Goal: Information Seeking & Learning: Learn about a topic

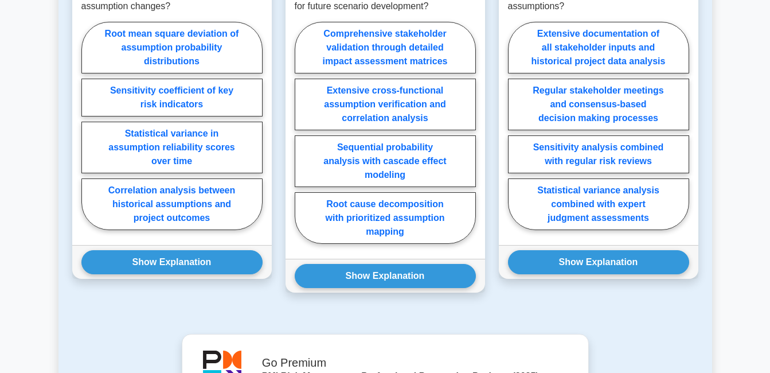
scroll to position [803, 0]
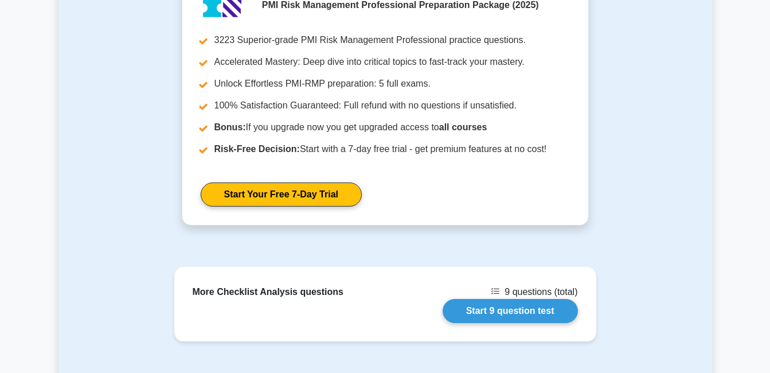
scroll to position [1040, 0]
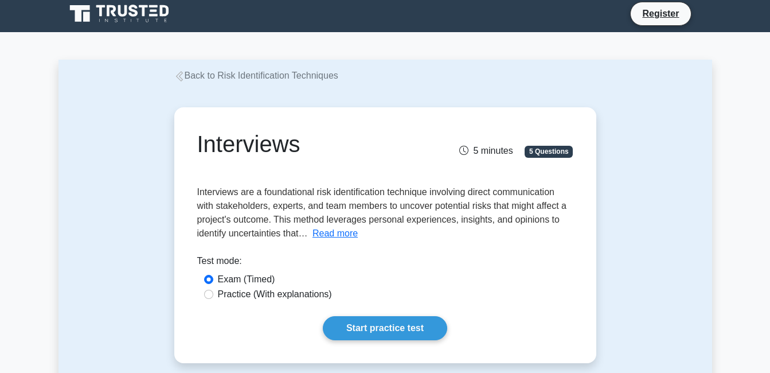
drag, startPoint x: 0, startPoint y: 0, endPoint x: 416, endPoint y: 275, distance: 498.5
click at [416, 275] on div "Exam (Timed)" at bounding box center [385, 279] width 363 height 14
click at [348, 237] on button "Read more" at bounding box center [335, 234] width 45 height 14
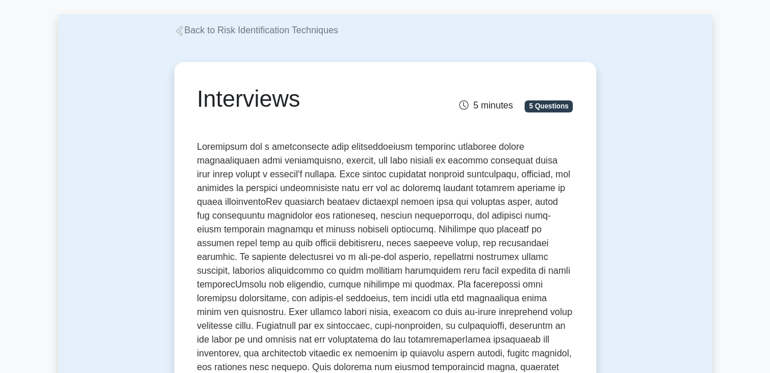
scroll to position [119, 0]
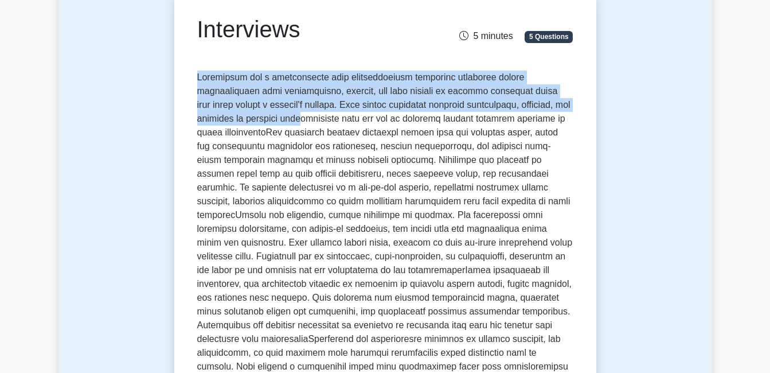
drag, startPoint x: 197, startPoint y: 77, endPoint x: 248, endPoint y: 123, distance: 69.1
click at [248, 123] on span at bounding box center [385, 269] width 376 height 395
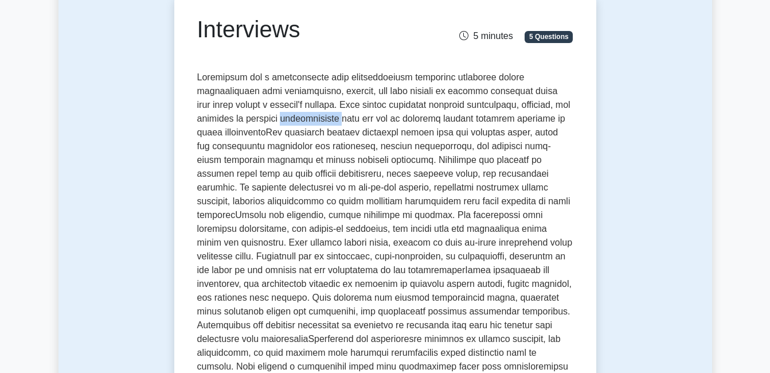
click at [248, 123] on span at bounding box center [385, 269] width 376 height 395
drag, startPoint x: 248, startPoint y: 123, endPoint x: 197, endPoint y: 75, distance: 69.8
click at [197, 75] on span at bounding box center [385, 269] width 376 height 395
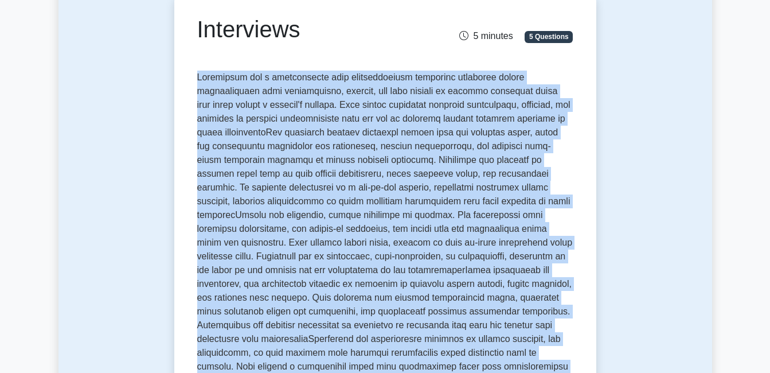
click at [197, 75] on span at bounding box center [385, 269] width 376 height 395
click at [483, 175] on span at bounding box center [385, 269] width 376 height 395
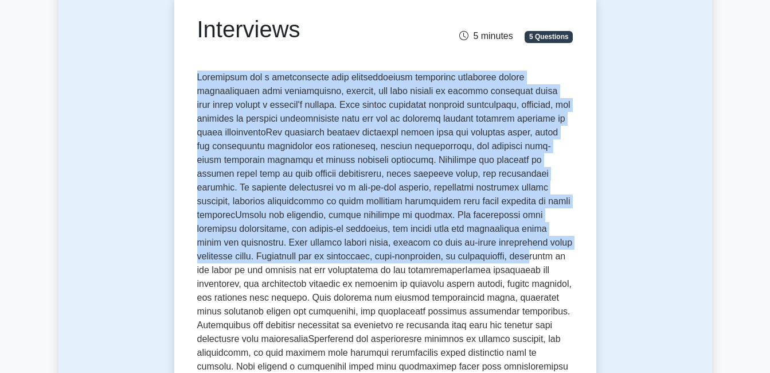
drag, startPoint x: 197, startPoint y: 79, endPoint x: 329, endPoint y: 255, distance: 220.1
click at [329, 255] on span at bounding box center [385, 269] width 376 height 395
copy span "Interviews are a foundational risk identification technique involving direct co…"
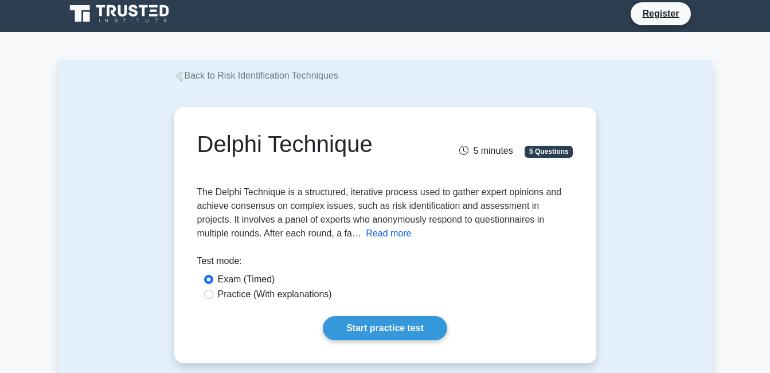
click at [366, 236] on button "Read more" at bounding box center [388, 234] width 45 height 14
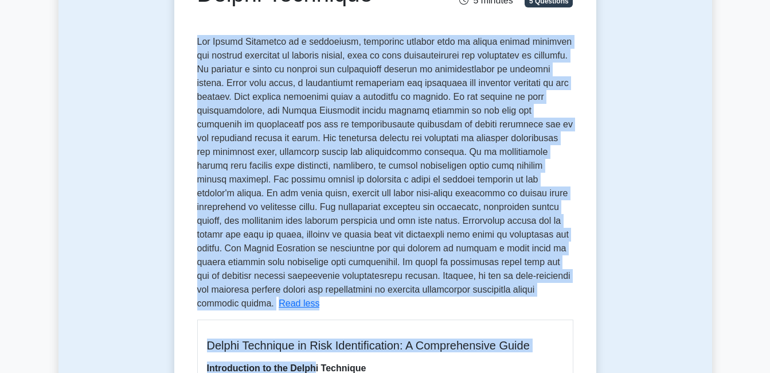
scroll to position [162, 0]
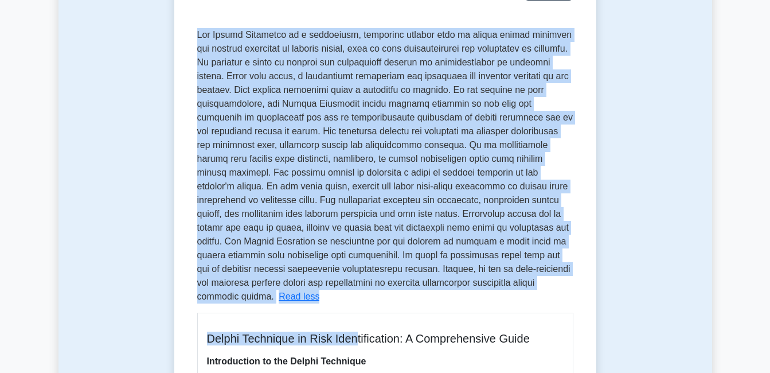
drag, startPoint x: 199, startPoint y: 194, endPoint x: 359, endPoint y: 310, distance: 197.9
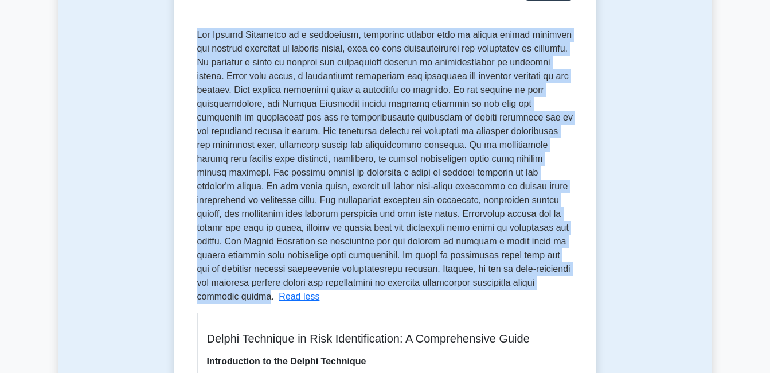
drag, startPoint x: 197, startPoint y: 35, endPoint x: 481, endPoint y: 283, distance: 376.9
click at [481, 283] on span at bounding box center [385, 165] width 376 height 271
copy span "The Delphi Technique is a structured, iterative process used to gather expert o…"
